Goal: Information Seeking & Learning: Learn about a topic

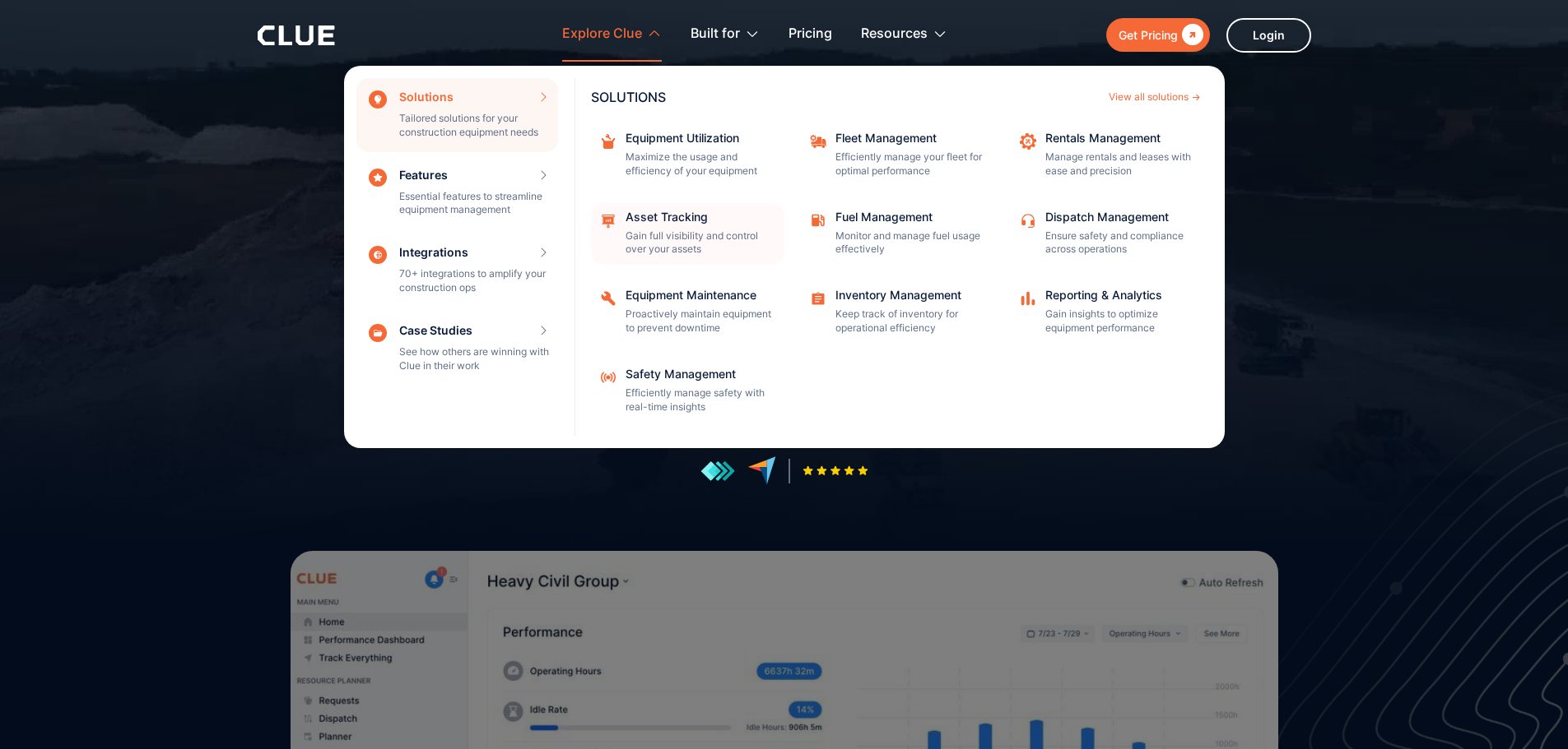
click at [663, 220] on div "Asset Tracking" at bounding box center [699, 217] width 148 height 12
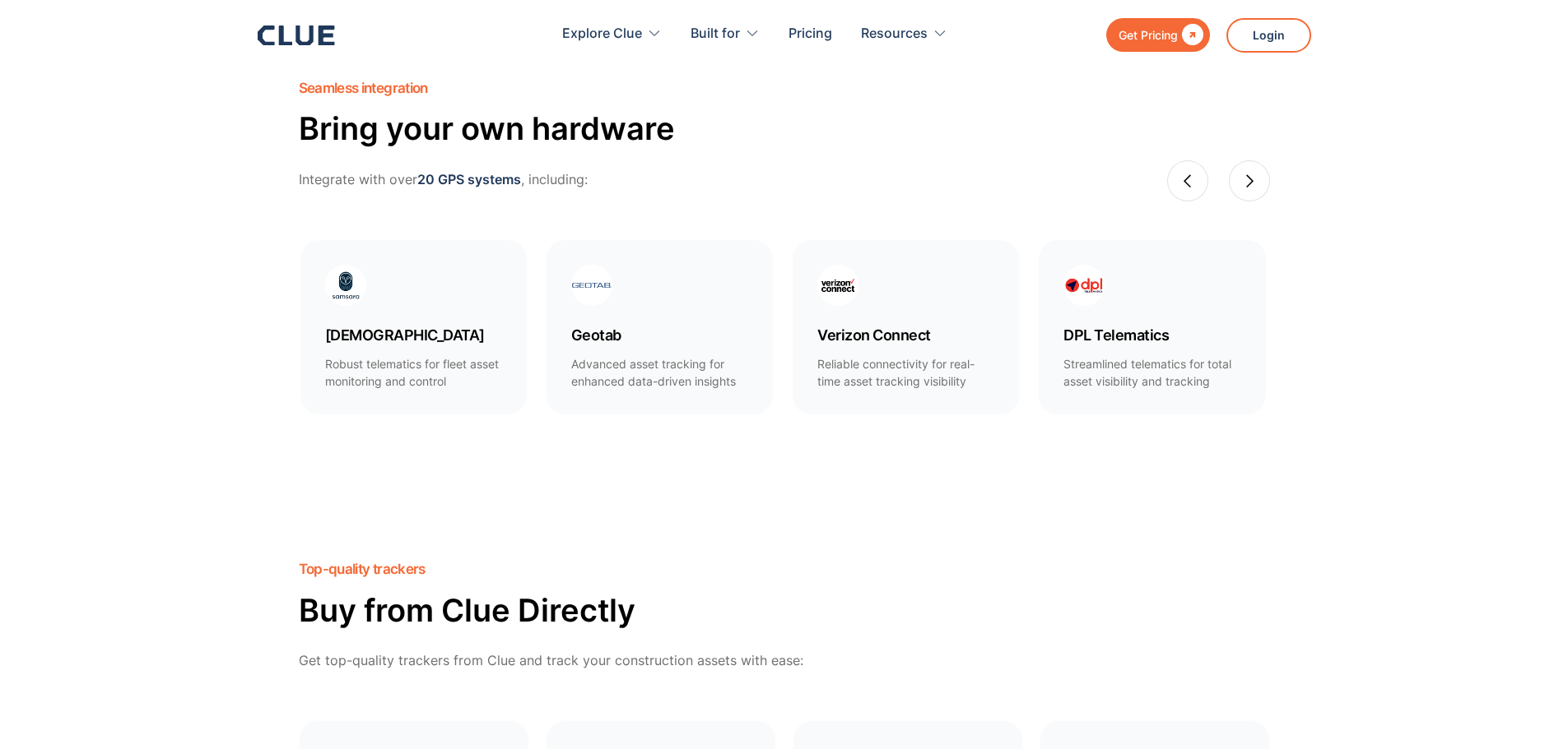
scroll to position [905, 0]
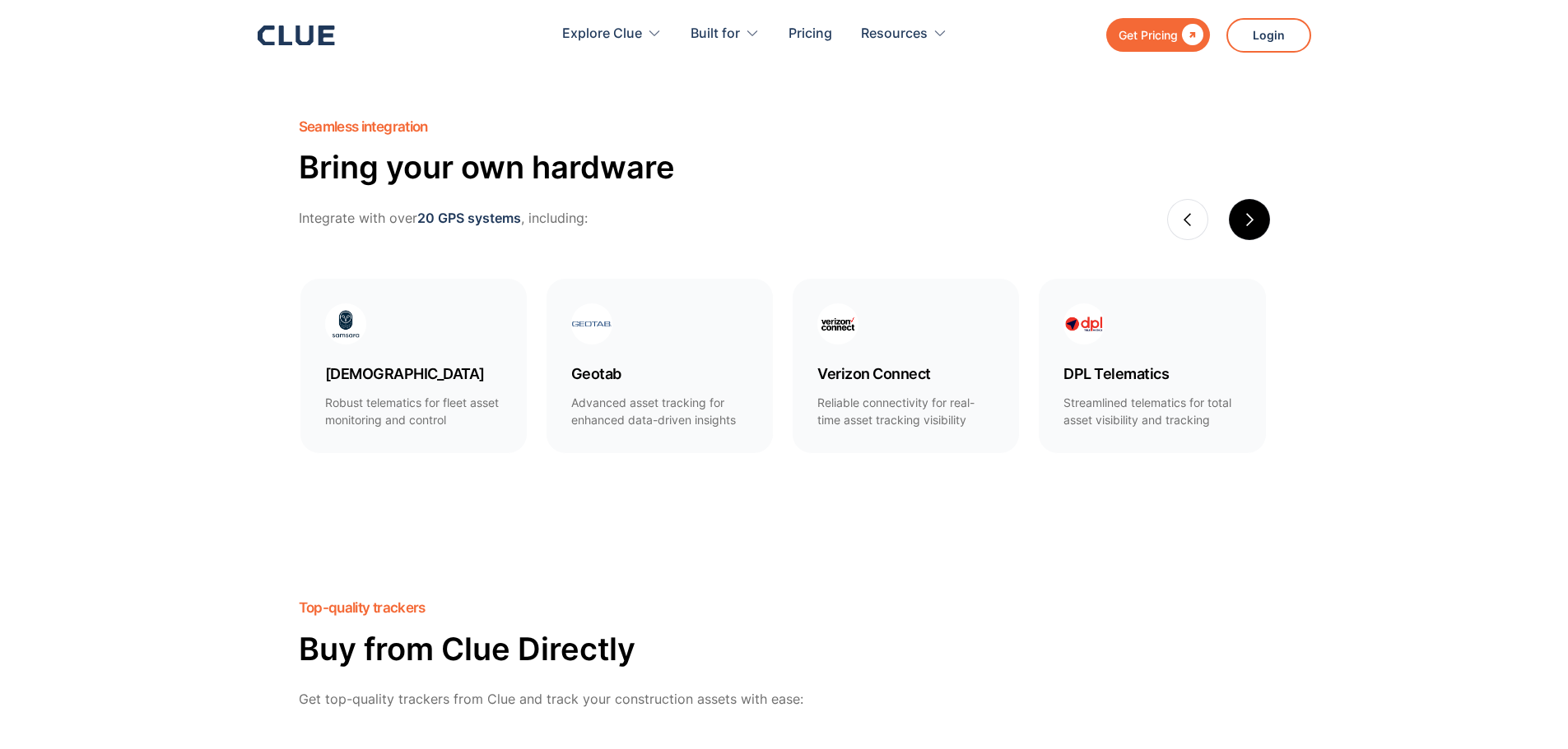
click at [1254, 207] on div "next slide" at bounding box center [1249, 219] width 41 height 41
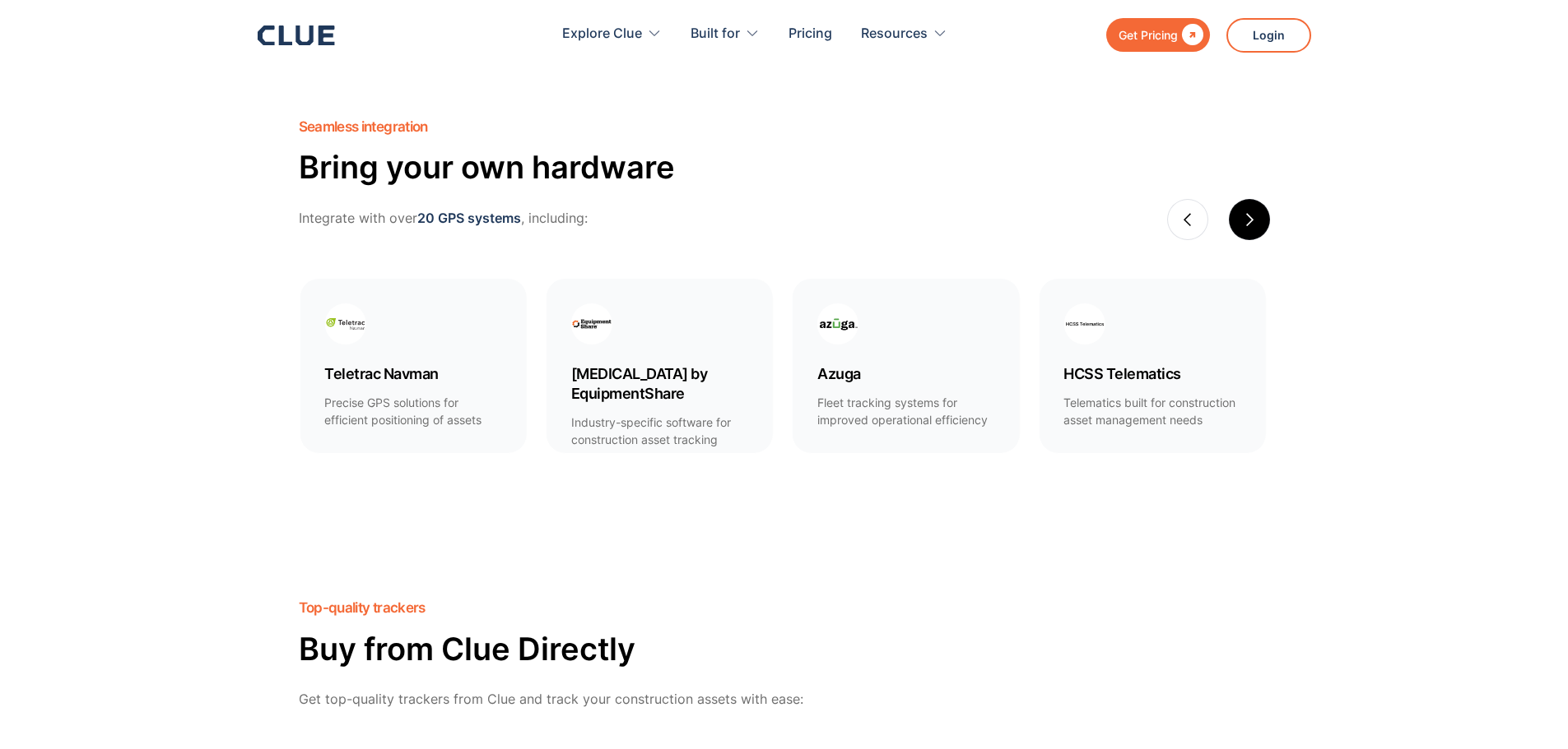
click at [1254, 222] on div "next slide" at bounding box center [1250, 220] width 15 height 15
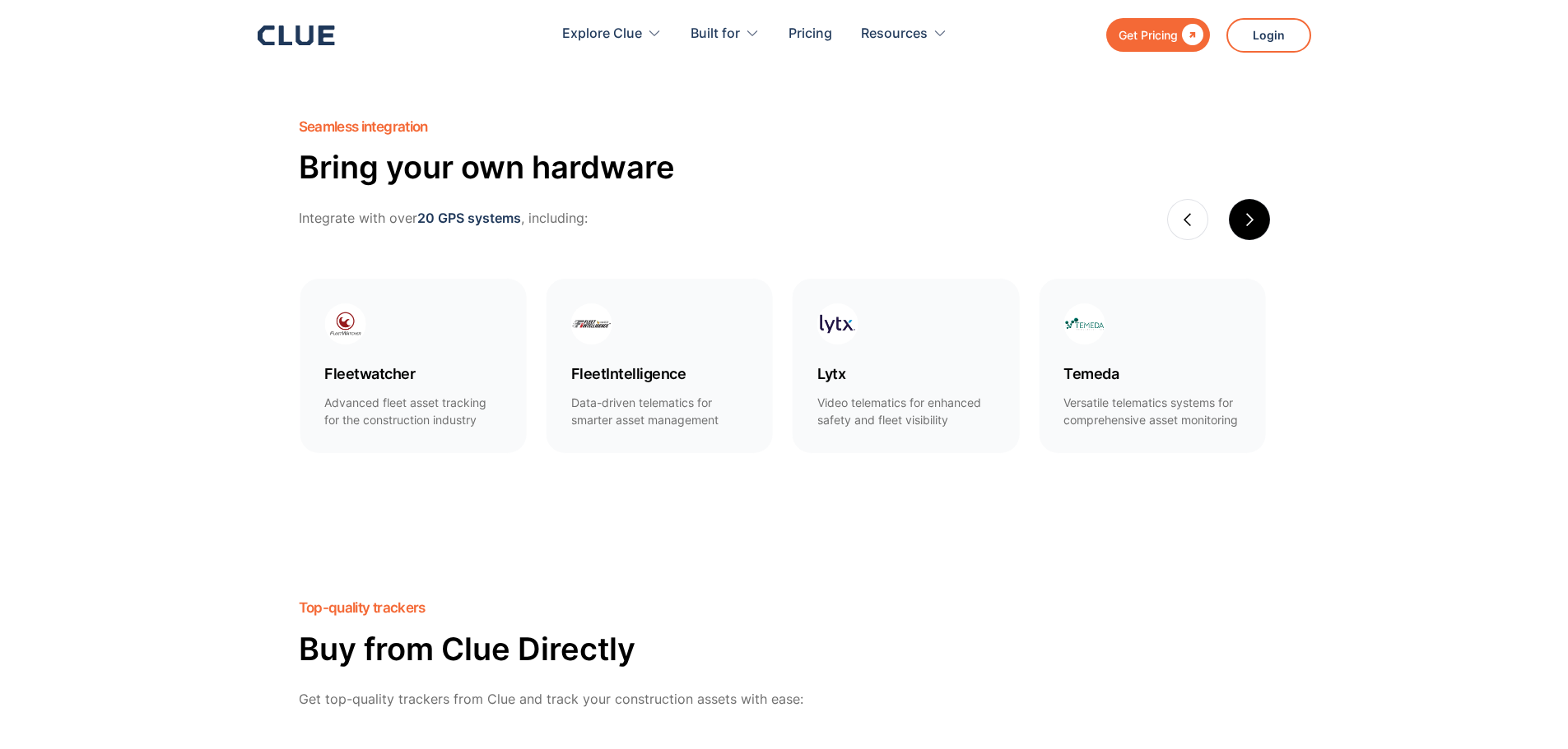
click at [1254, 222] on div "next slide" at bounding box center [1250, 220] width 15 height 15
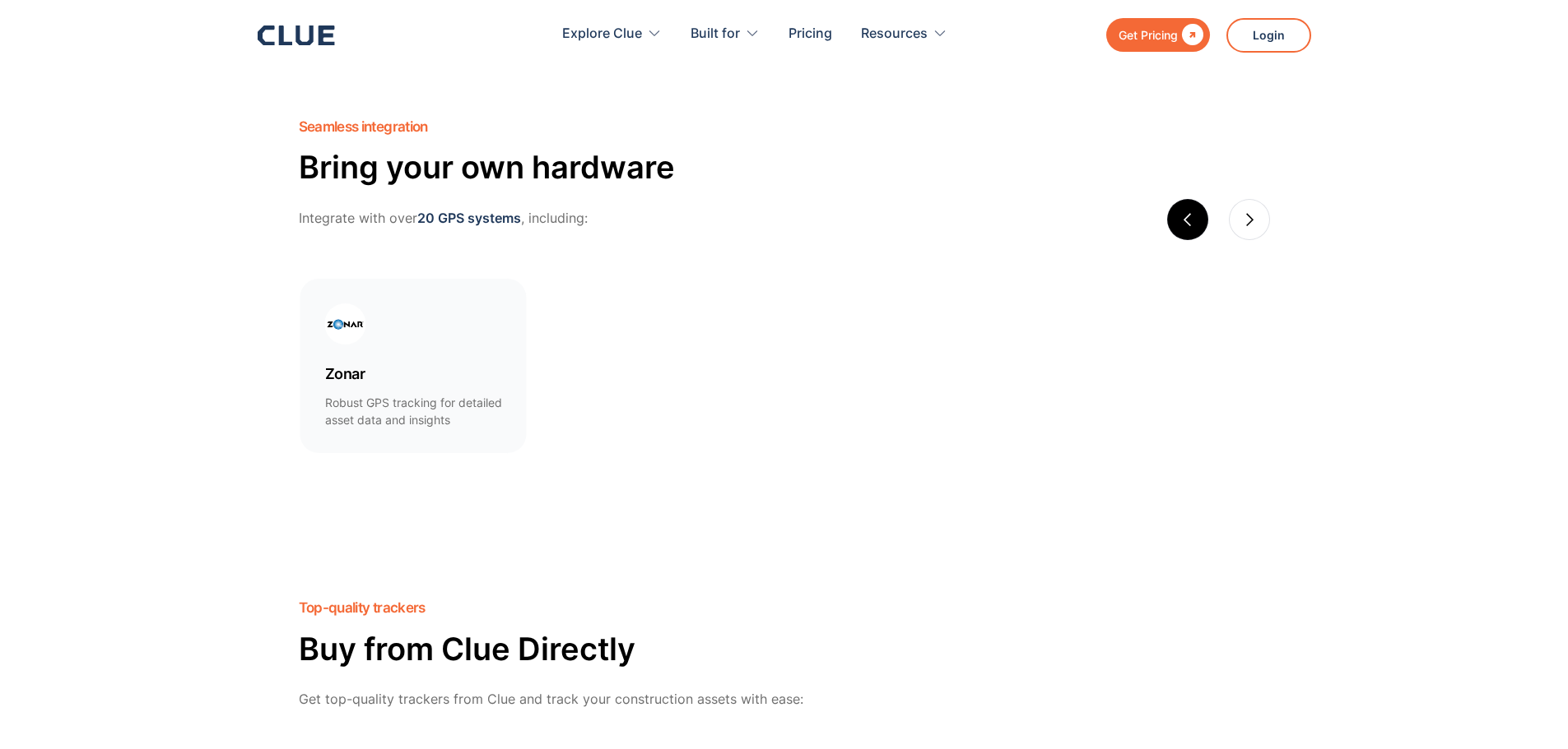
click at [1180, 211] on div "previous slide" at bounding box center [1187, 219] width 41 height 41
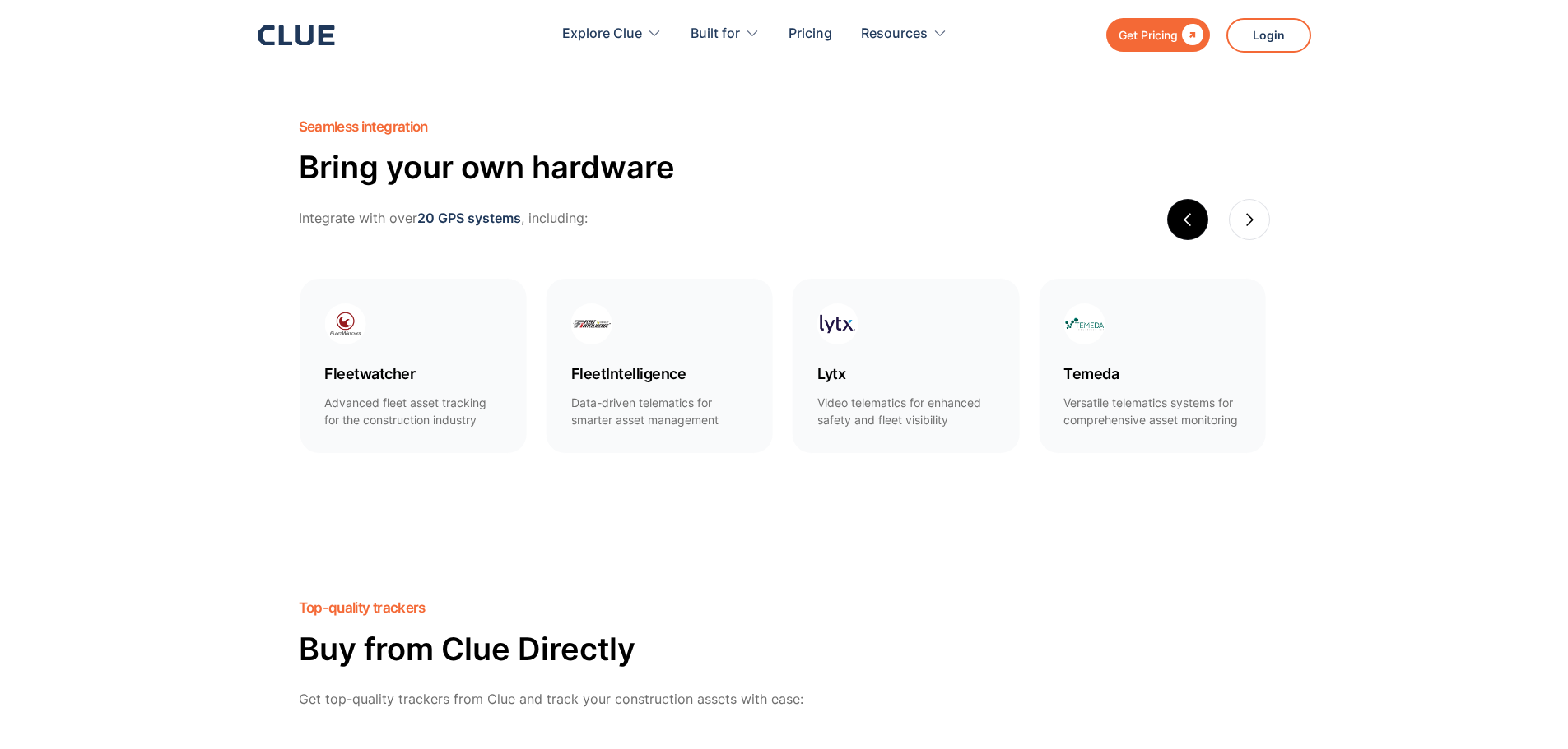
click at [1180, 211] on div "previous slide" at bounding box center [1187, 219] width 41 height 41
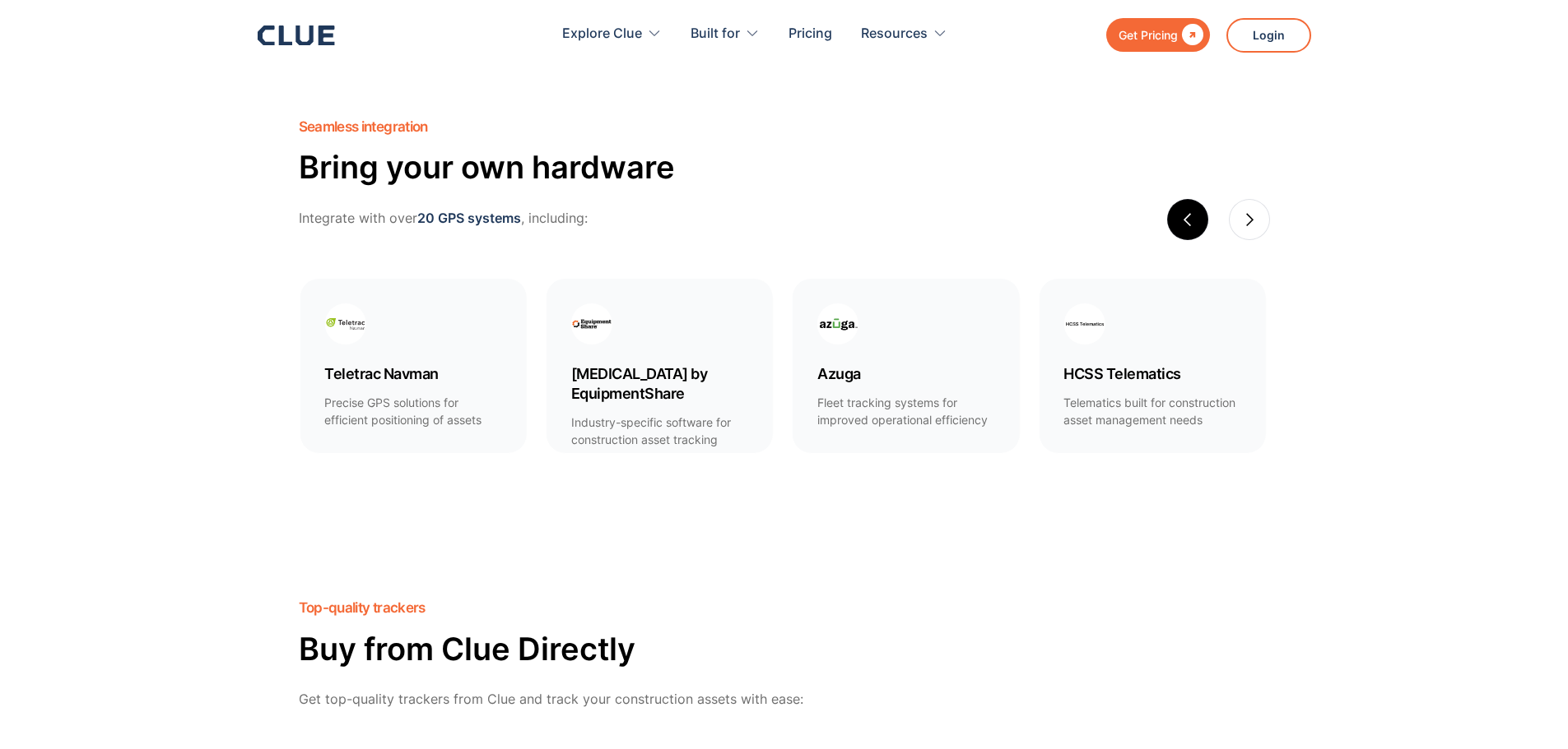
click at [1180, 211] on div "previous slide" at bounding box center [1187, 219] width 41 height 41
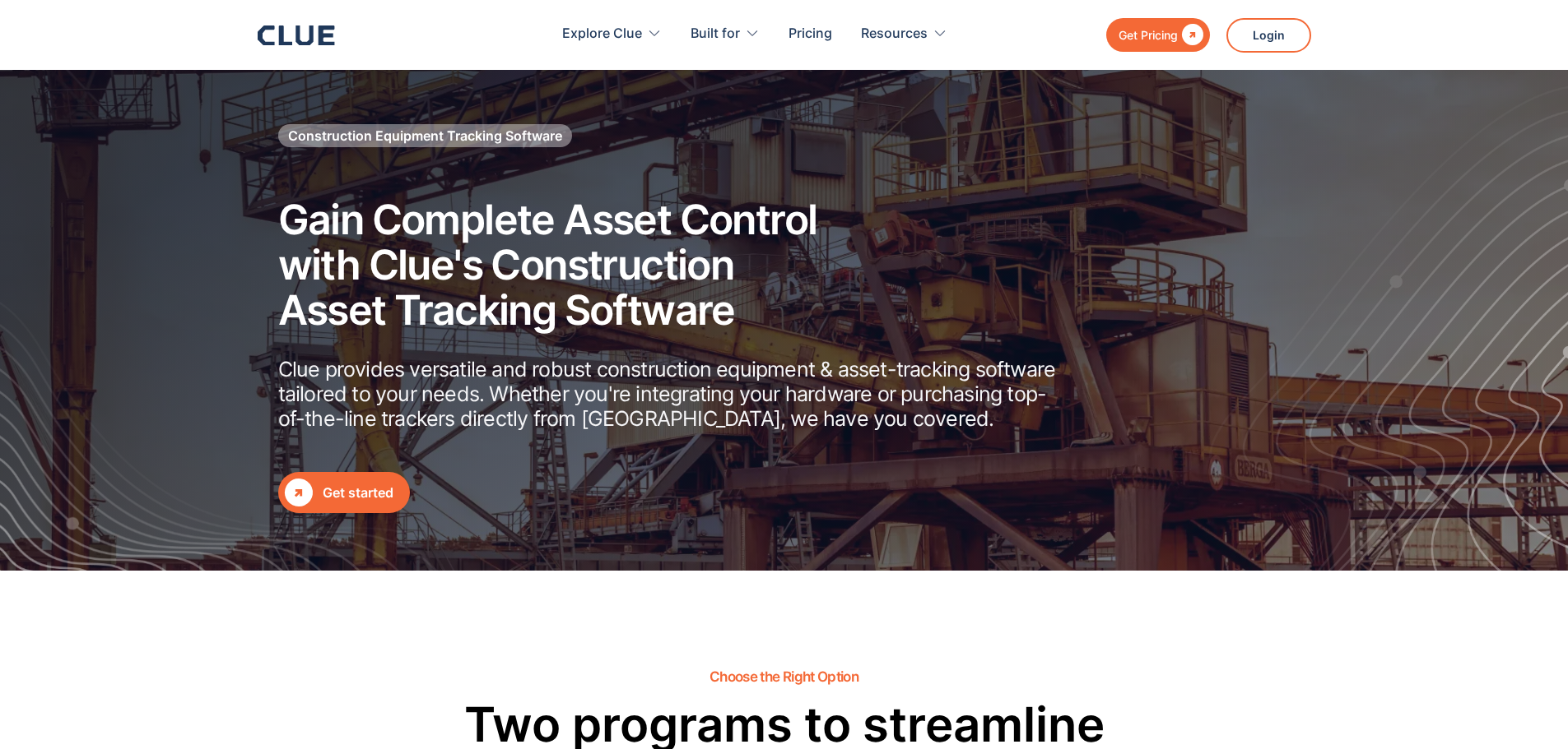
scroll to position [0, 0]
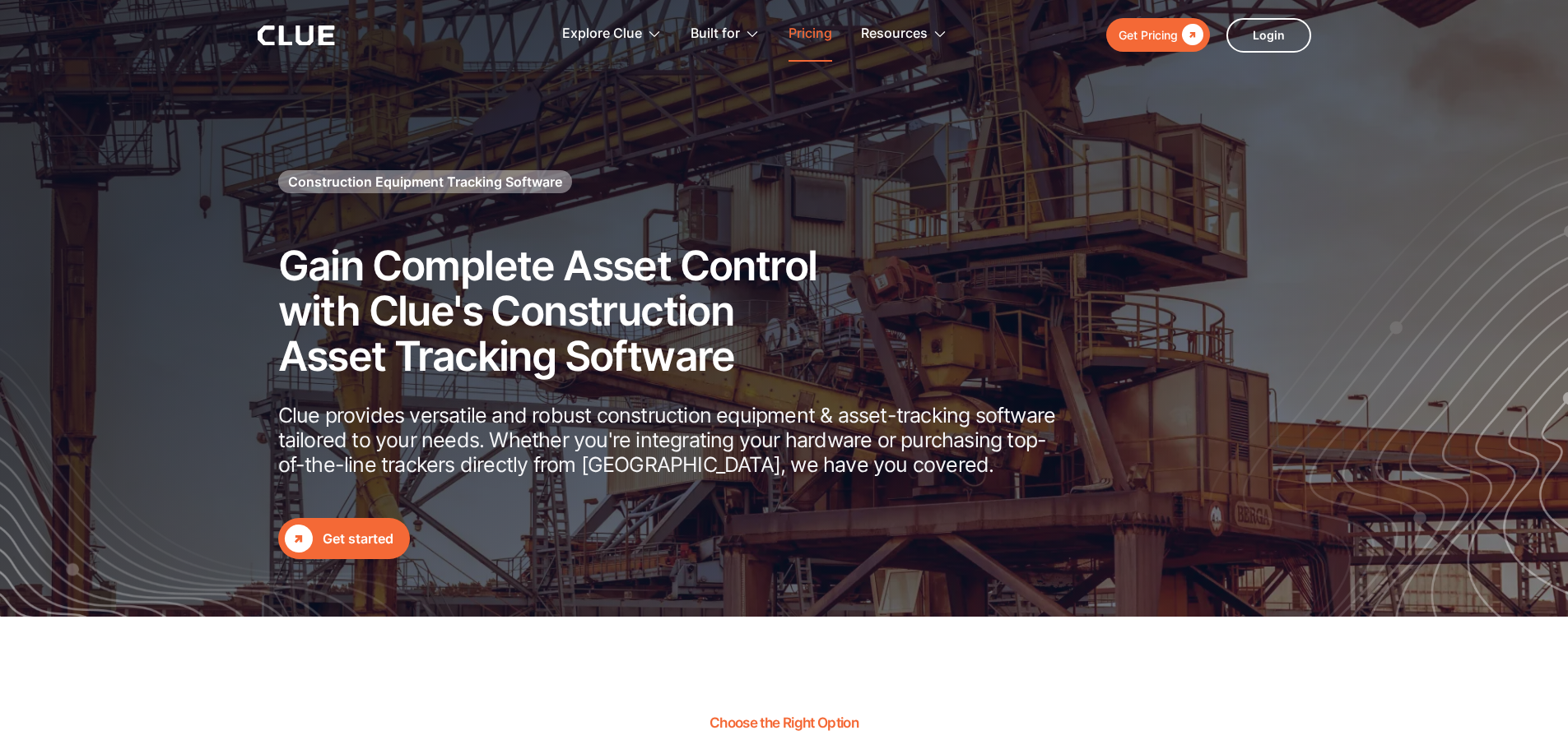
click at [795, 32] on link "Pricing" at bounding box center [810, 34] width 43 height 52
